Goal: Task Accomplishment & Management: Use online tool/utility

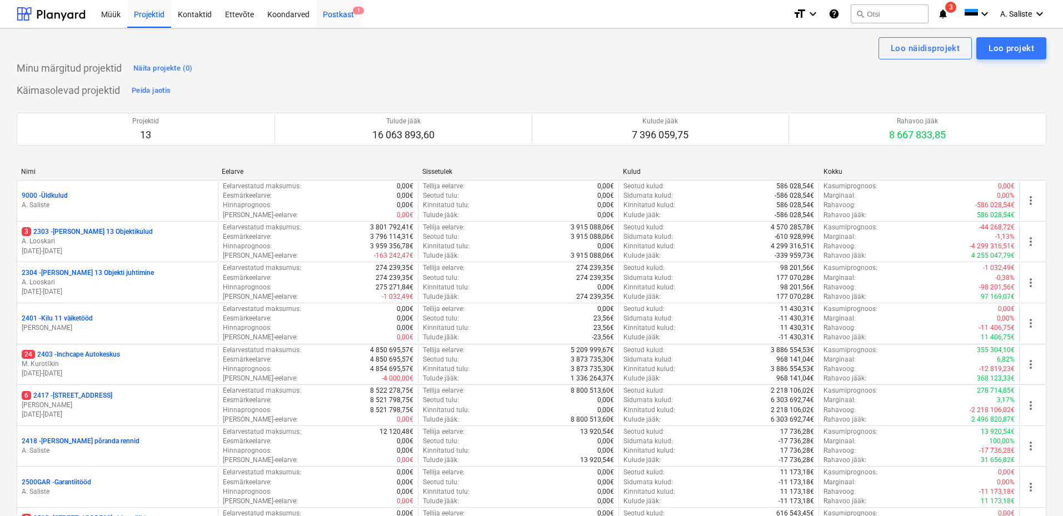
drag, startPoint x: 335, startPoint y: 13, endPoint x: 341, endPoint y: 18, distance: 7.5
click at [335, 13] on div "Postkast 1" at bounding box center [338, 13] width 44 height 28
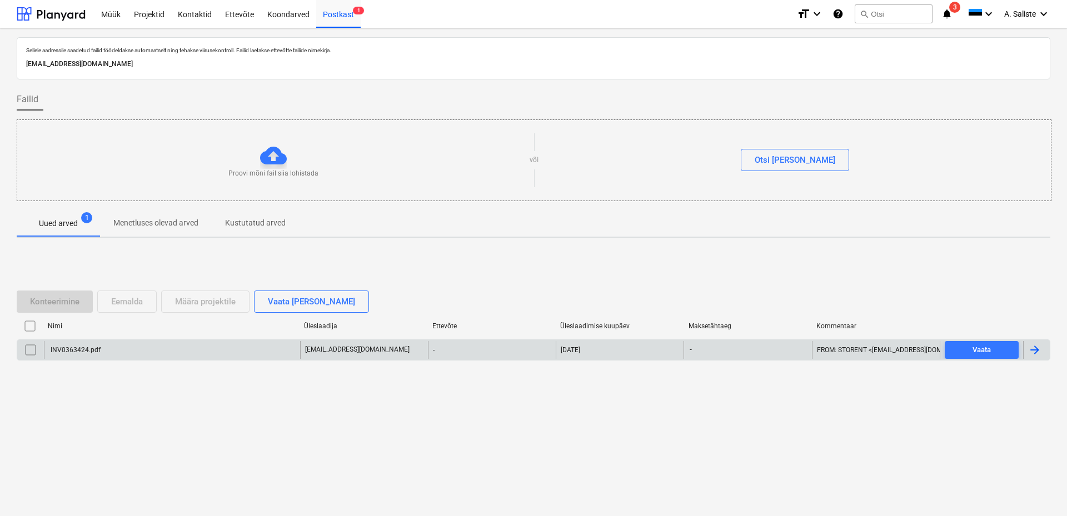
click at [210, 349] on div "INV0363424.pdf" at bounding box center [172, 350] width 256 height 18
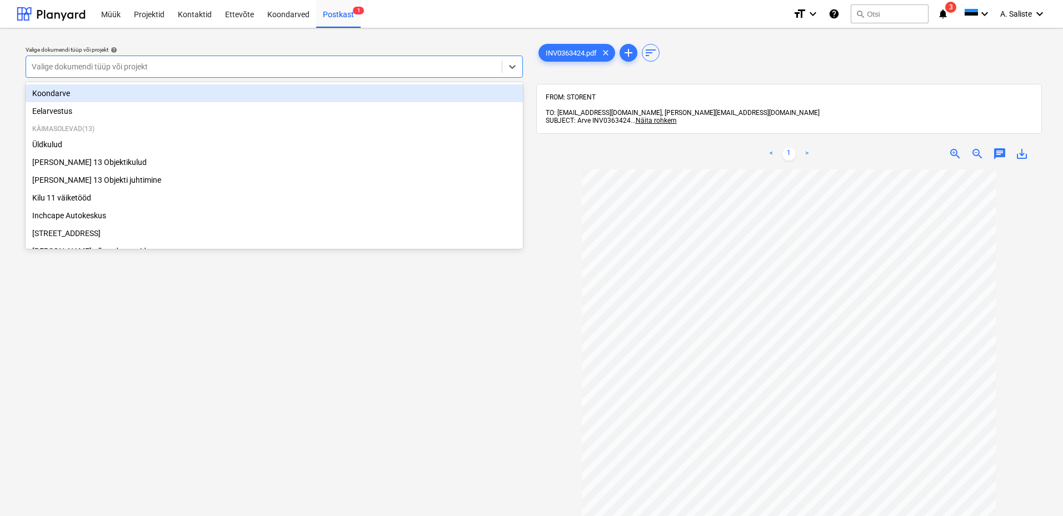
click at [481, 65] on div at bounding box center [264, 66] width 465 height 11
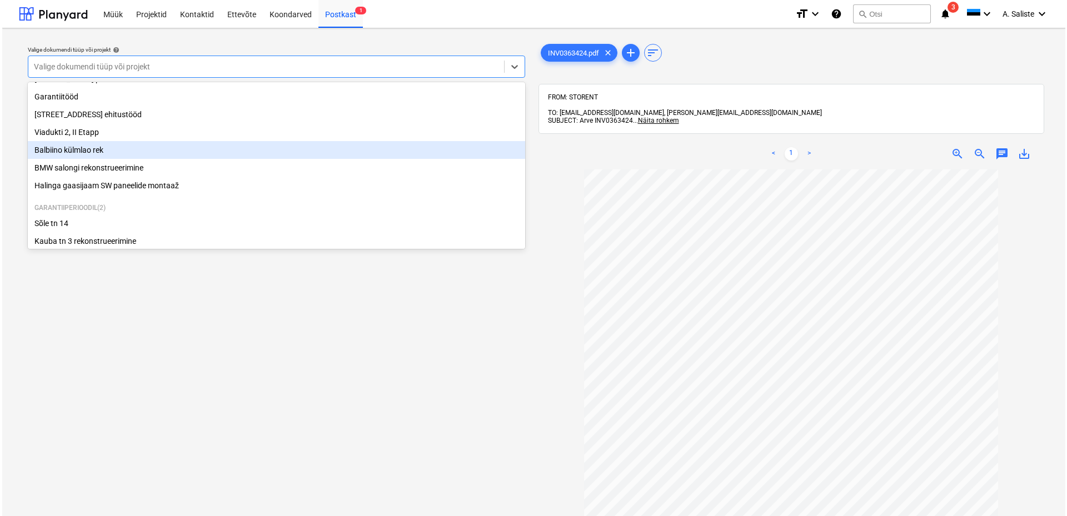
scroll to position [190, 0]
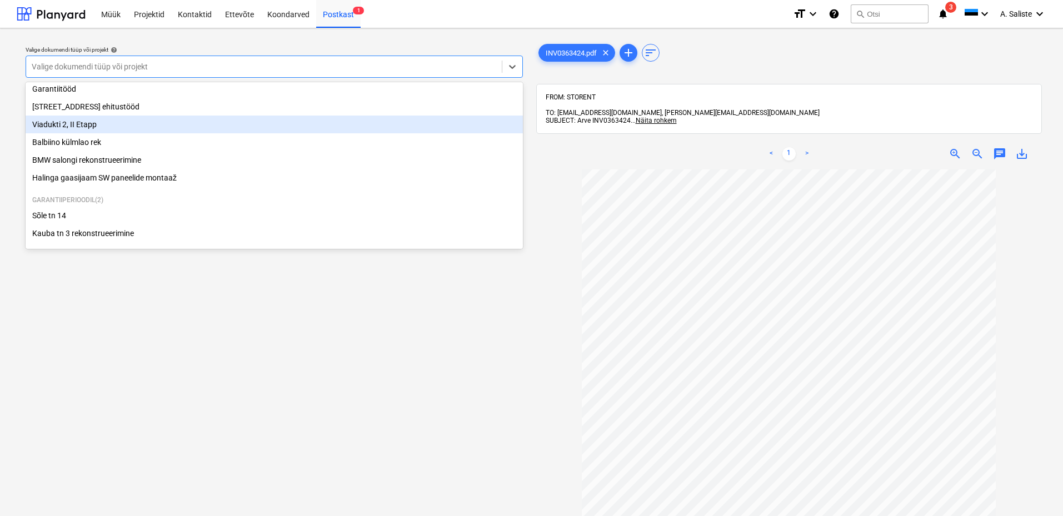
click at [84, 123] on div "Viadukti 2, II Etapp" at bounding box center [274, 125] width 497 height 18
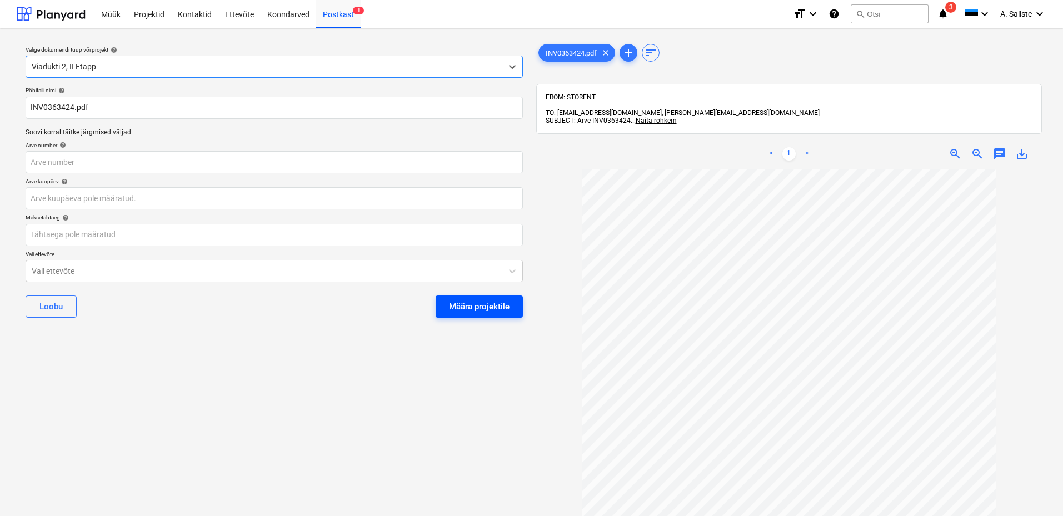
click at [458, 303] on div "Määra projektile" at bounding box center [479, 307] width 61 height 14
